Goal: Task Accomplishment & Management: Complete application form

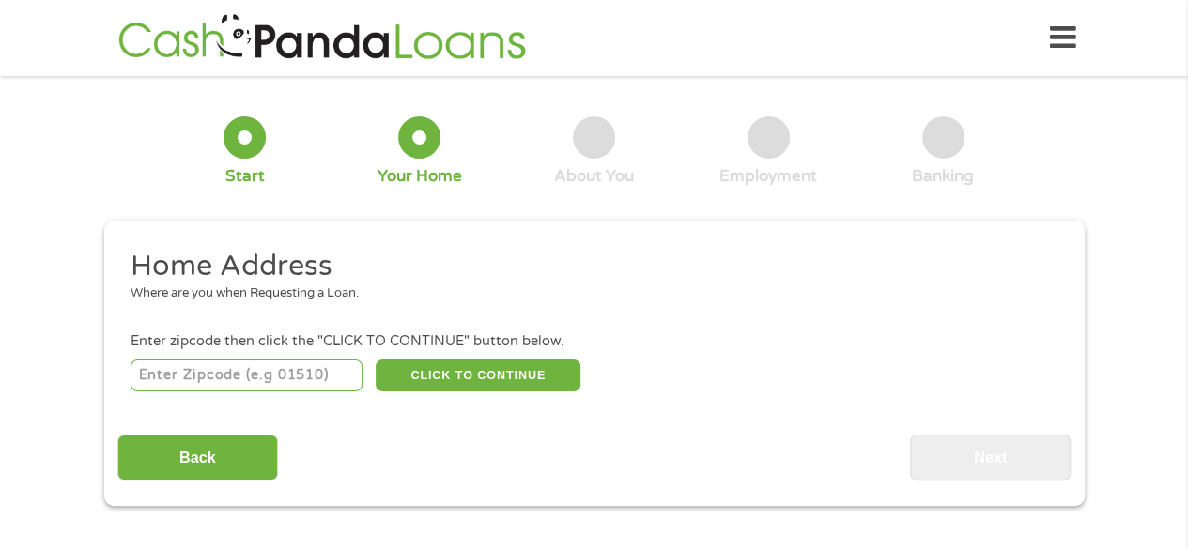
click at [310, 380] on input "number" at bounding box center [247, 376] width 232 height 32
type input "30052"
select select "[US_STATE]"
click at [468, 366] on button "CLICK TO CONTINUE" at bounding box center [478, 376] width 205 height 32
type input "30052"
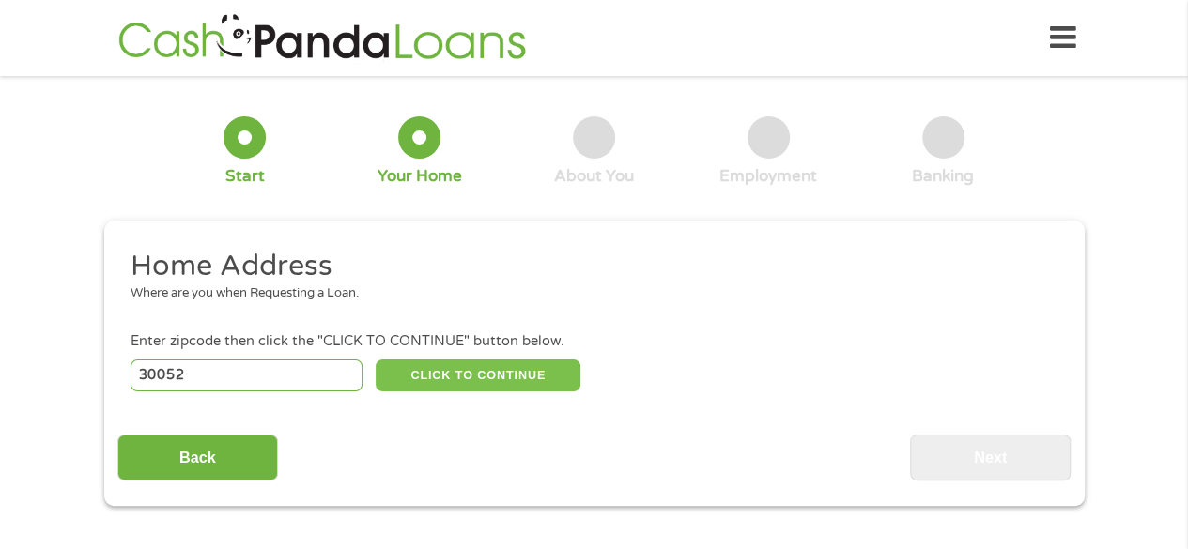
type input "[GEOGRAPHIC_DATA]"
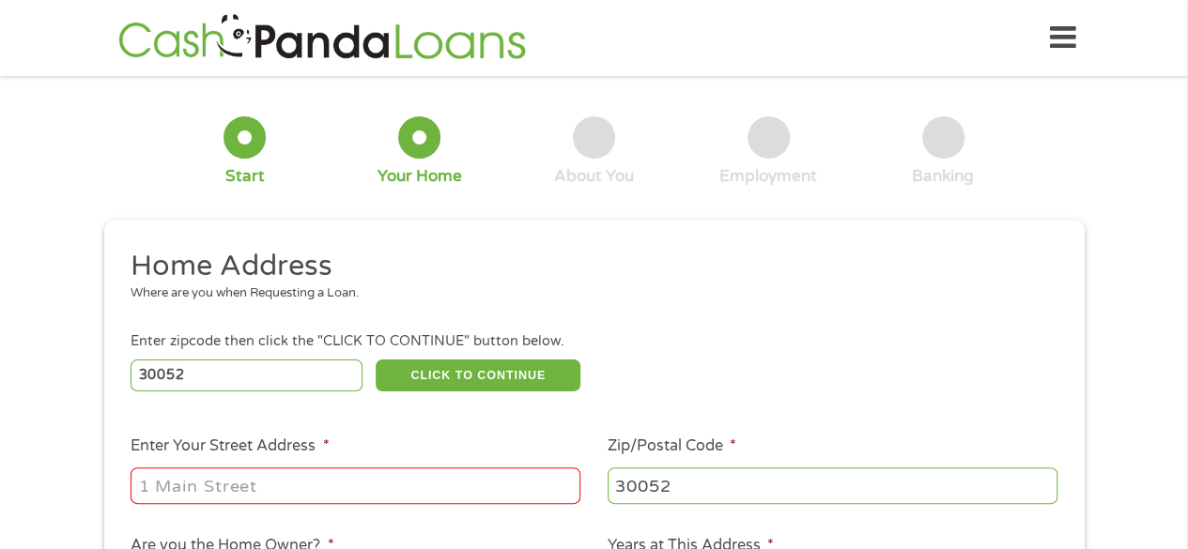
click at [210, 481] on input "Enter Your Street Address *" at bounding box center [356, 486] width 450 height 36
type input "[STREET_ADDRESS]"
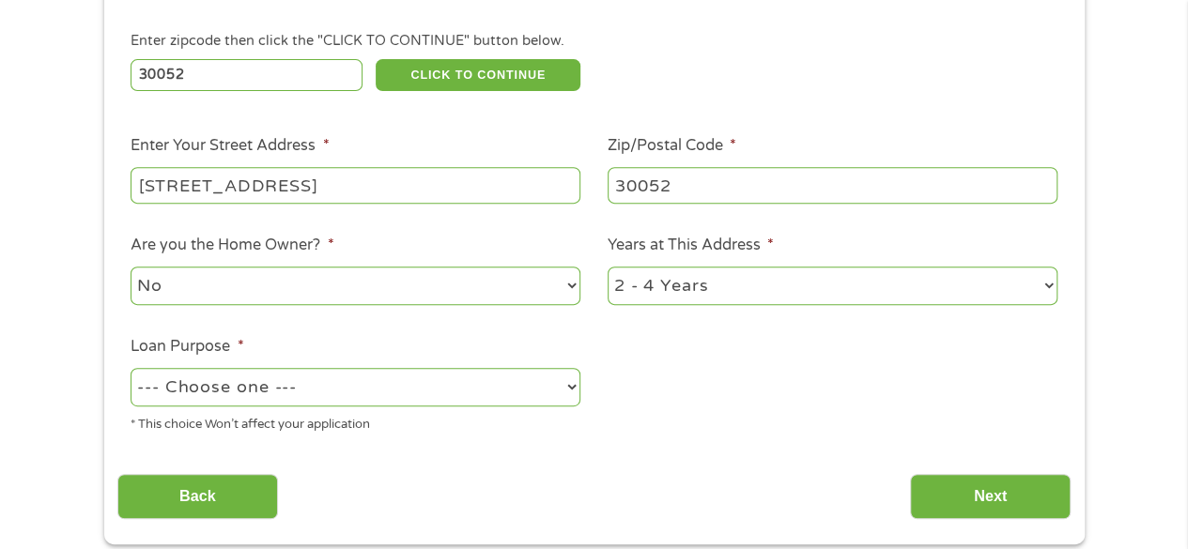
scroll to position [363, 0]
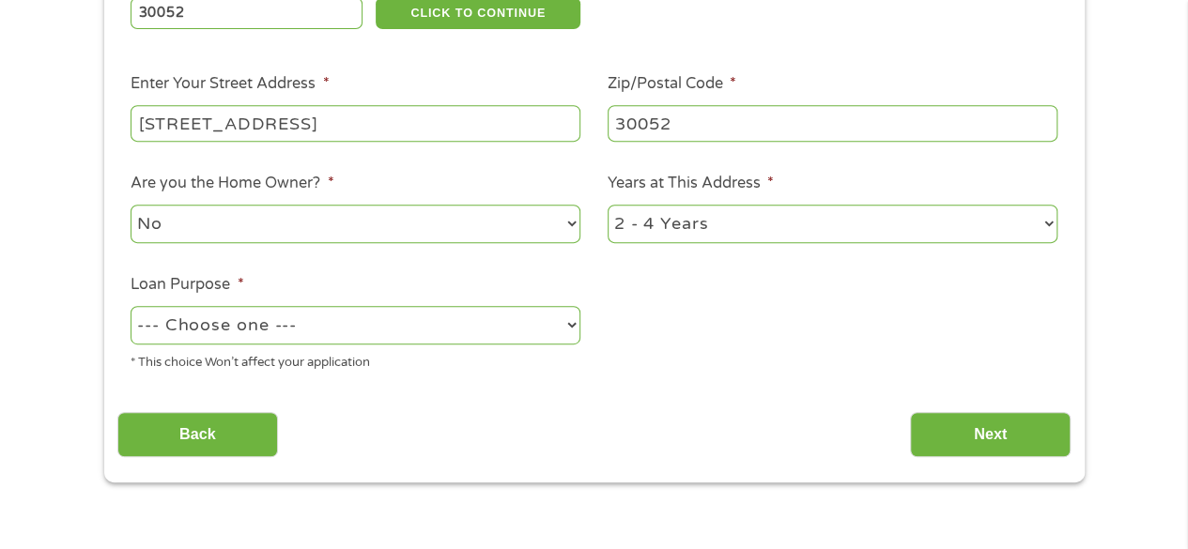
click at [390, 230] on select "No Yes" at bounding box center [356, 224] width 450 height 39
select select "yes"
click at [131, 205] on select "No Yes" at bounding box center [356, 224] width 450 height 39
click at [664, 215] on select "1 Year or less 1 - 2 Years 2 - 4 Years Over 4 Years" at bounding box center [833, 224] width 450 height 39
select select "60months"
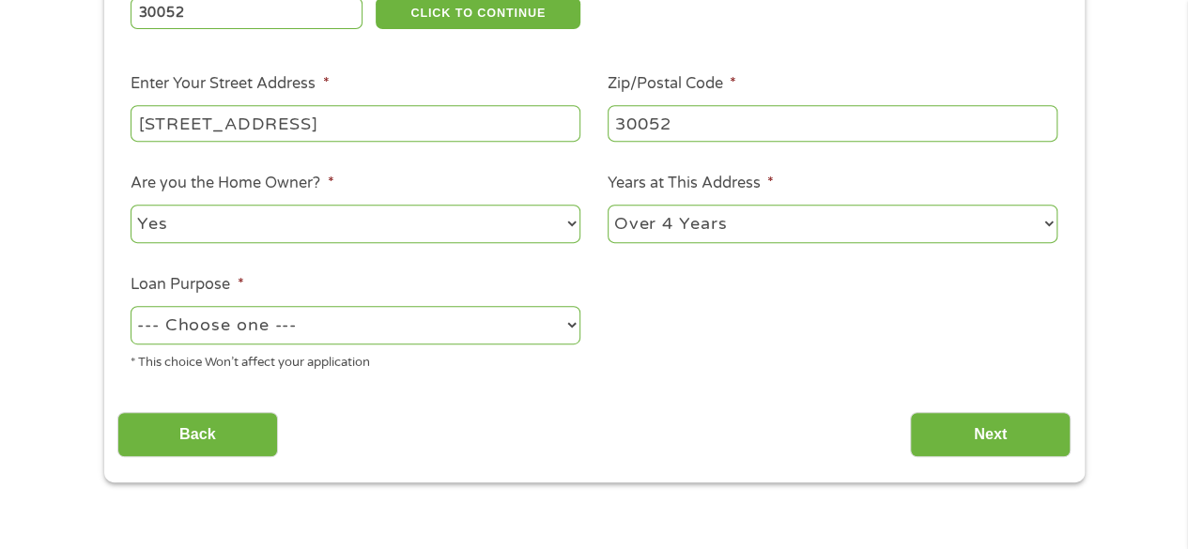
click at [608, 205] on select "1 Year or less 1 - 2 Years 2 - 4 Years Over 4 Years" at bounding box center [833, 224] width 450 height 39
click at [520, 322] on select "--- Choose one --- Pay Bills Debt Consolidation Home Improvement Major Purchase…" at bounding box center [356, 325] width 450 height 39
select select "shorttermcash"
click at [131, 306] on select "--- Choose one --- Pay Bills Debt Consolidation Home Improvement Major Purchase…" at bounding box center [356, 325] width 450 height 39
click at [960, 418] on input "Next" at bounding box center [990, 435] width 161 height 46
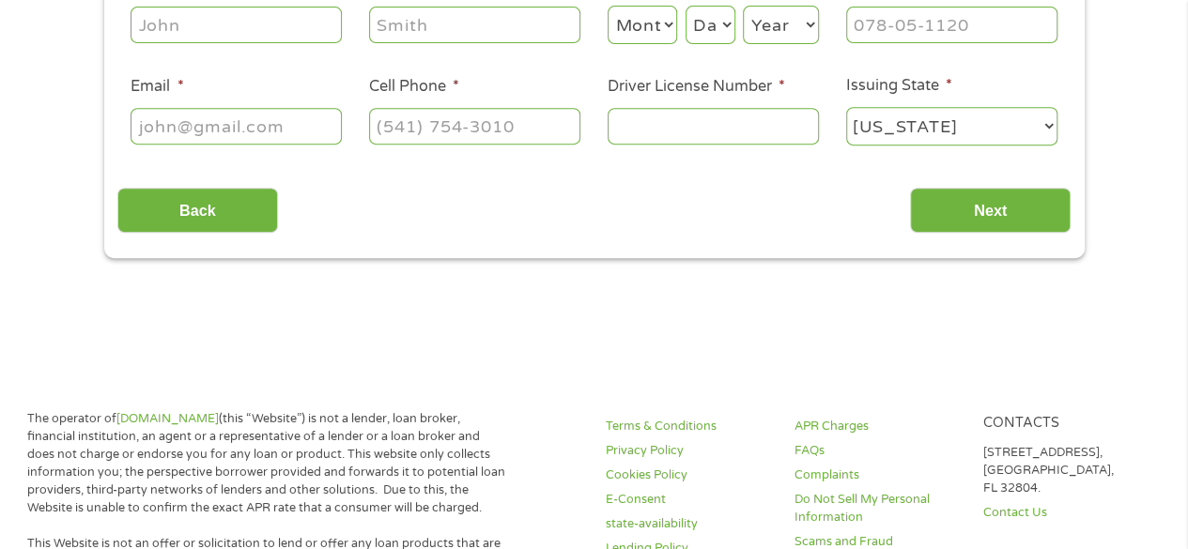
scroll to position [0, 0]
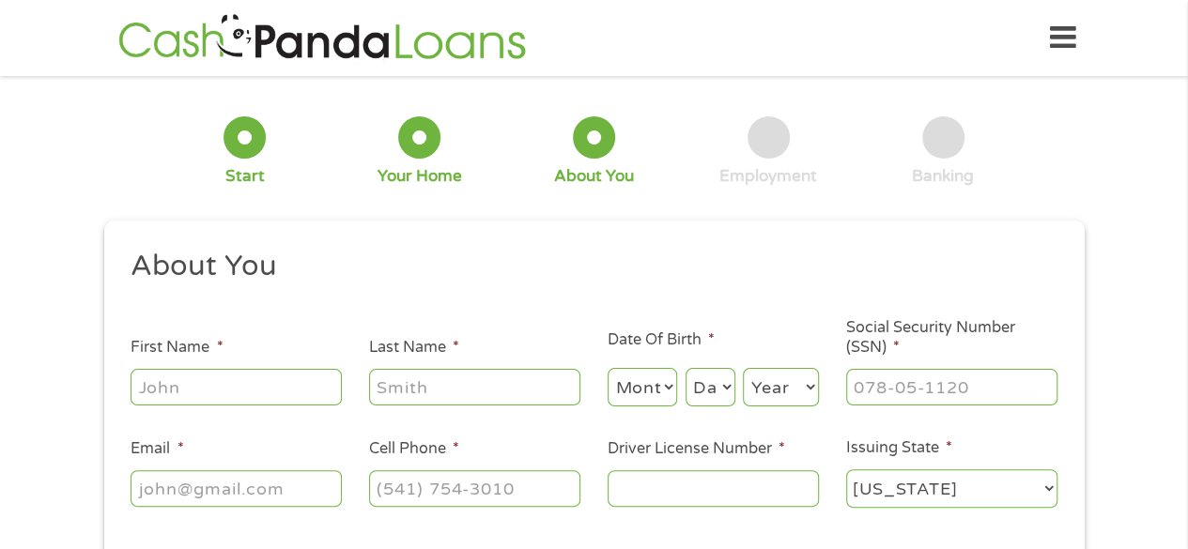
click at [211, 388] on input "First Name *" at bounding box center [236, 387] width 211 height 36
type input "[PERSON_NAME]"
type input "[PERSON_NAME][EMAIL_ADDRESS][PERSON_NAME][DOMAIN_NAME]"
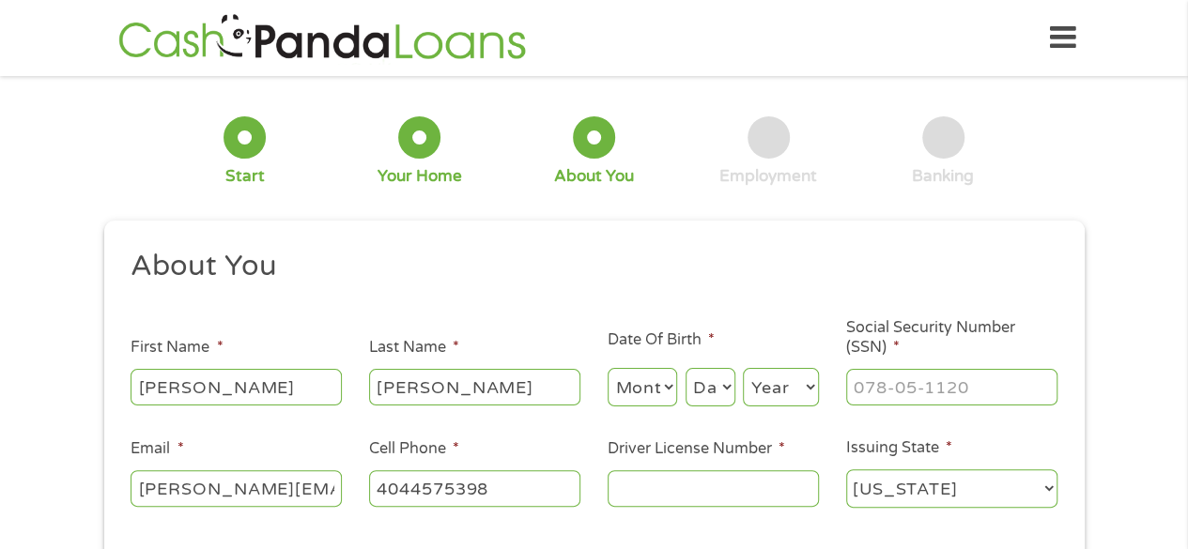
type input "[PHONE_NUMBER]"
click at [640, 397] on select "Month 1 2 3 4 5 6 7 8 9 10 11 12" at bounding box center [643, 387] width 70 height 39
select select "12"
click at [608, 369] on select "Month 1 2 3 4 5 6 7 8 9 10 11 12" at bounding box center [643, 387] width 70 height 39
click at [711, 394] on select "Day 1 2 3 4 5 6 7 8 9 10 11 12 13 14 15 16 17 18 19 20 21 22 23 24 25 26 27 28 …" at bounding box center [711, 387] width 50 height 39
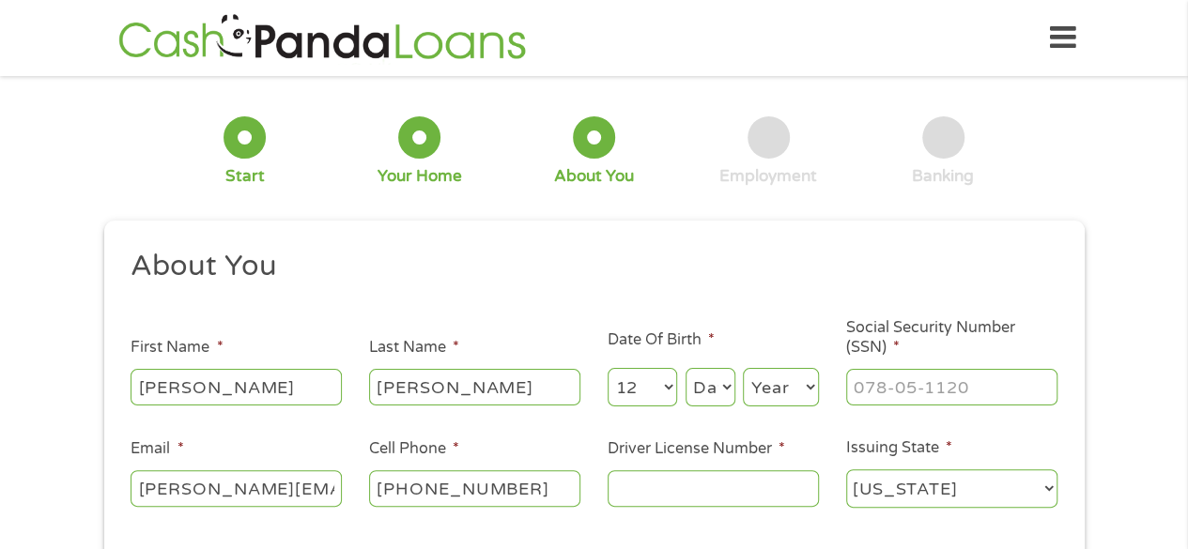
select select "24"
click at [686, 369] on select "Day 1 2 3 4 5 6 7 8 9 10 11 12 13 14 15 16 17 18 19 20 21 22 23 24 25 26 27 28 …" at bounding box center [711, 387] width 50 height 39
click at [764, 388] on select "Year [DATE] 2006 2005 2004 2003 2002 2001 2000 1999 1998 1997 1996 1995 1994 19…" at bounding box center [781, 387] width 76 height 39
select select "1973"
click at [743, 369] on select "Year [DATE] 2006 2005 2004 2003 2002 2001 2000 1999 1998 1997 1996 1995 1994 19…" at bounding box center [781, 387] width 76 height 39
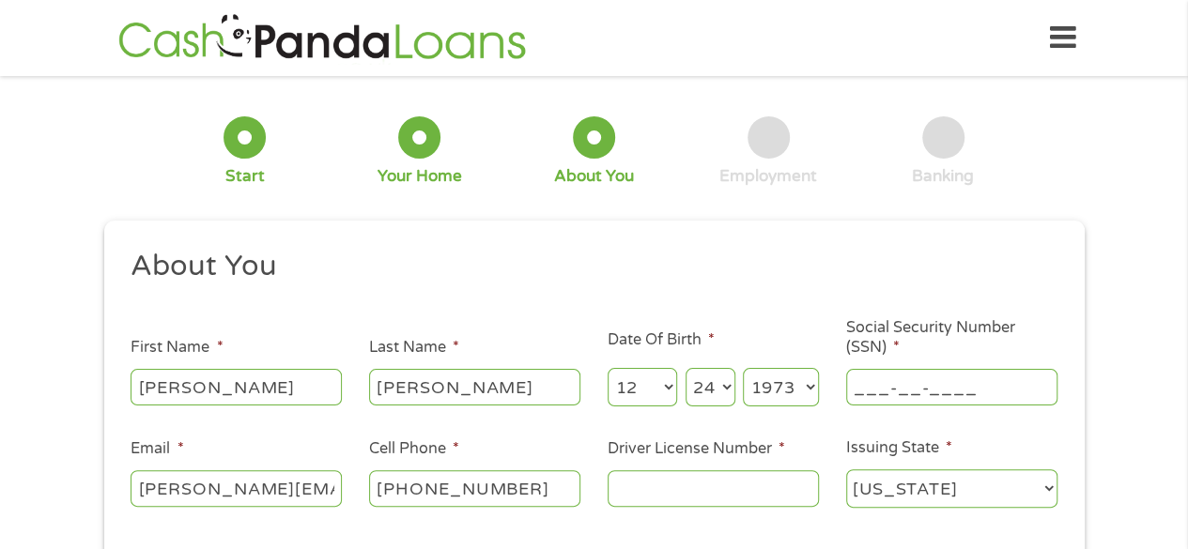
click at [920, 386] on input "___-__-____" at bounding box center [951, 387] width 211 height 36
type input "252-21-5476"
type input "0"
click at [689, 492] on input "0" at bounding box center [713, 489] width 211 height 36
